Goal: Transaction & Acquisition: Purchase product/service

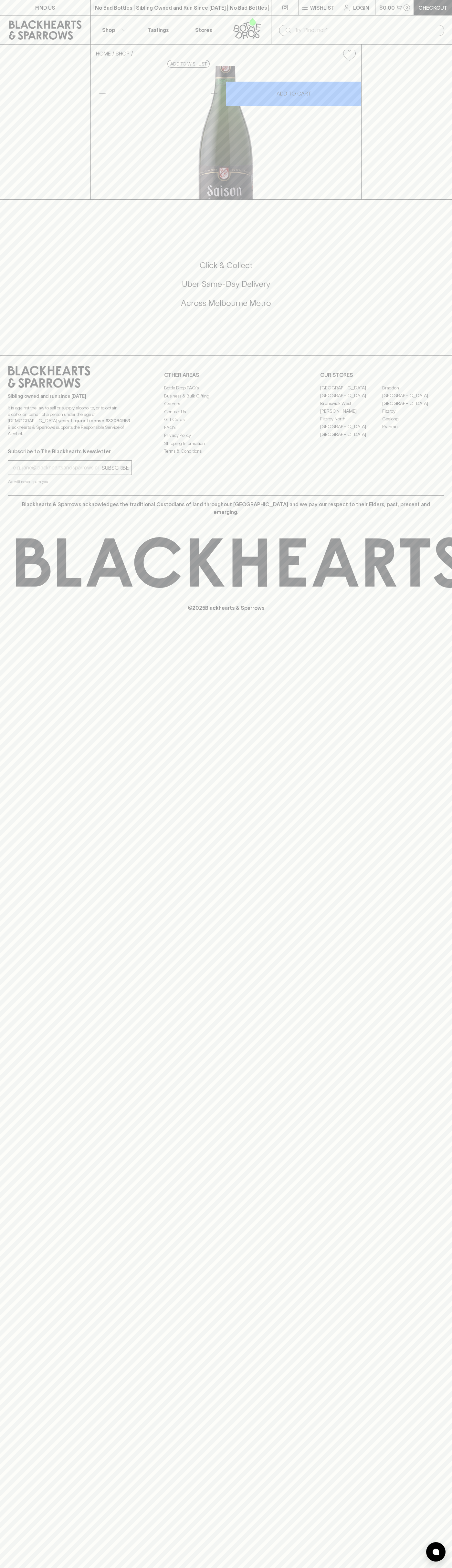
click at [7, 17] on link at bounding box center [45, 30] width 90 height 29
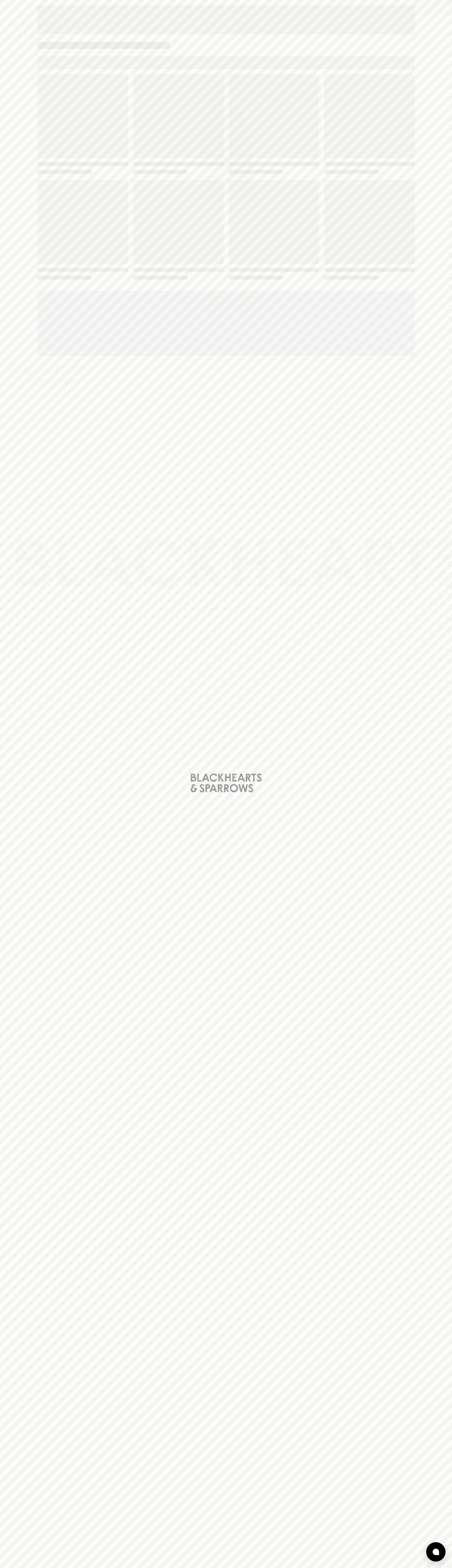
click at [448, 1269] on div "Loading" at bounding box center [226, 784] width 452 height 1568
click at [441, 1567] on html "FIND US | No Bad Bottles | Sibling Owned and Run Since 2006 | No Bad Bottles | …" at bounding box center [226, 784] width 452 height 1568
click at [30, 1211] on div "Loading" at bounding box center [226, 784] width 452 height 1568
